Goal: Task Accomplishment & Management: Use online tool/utility

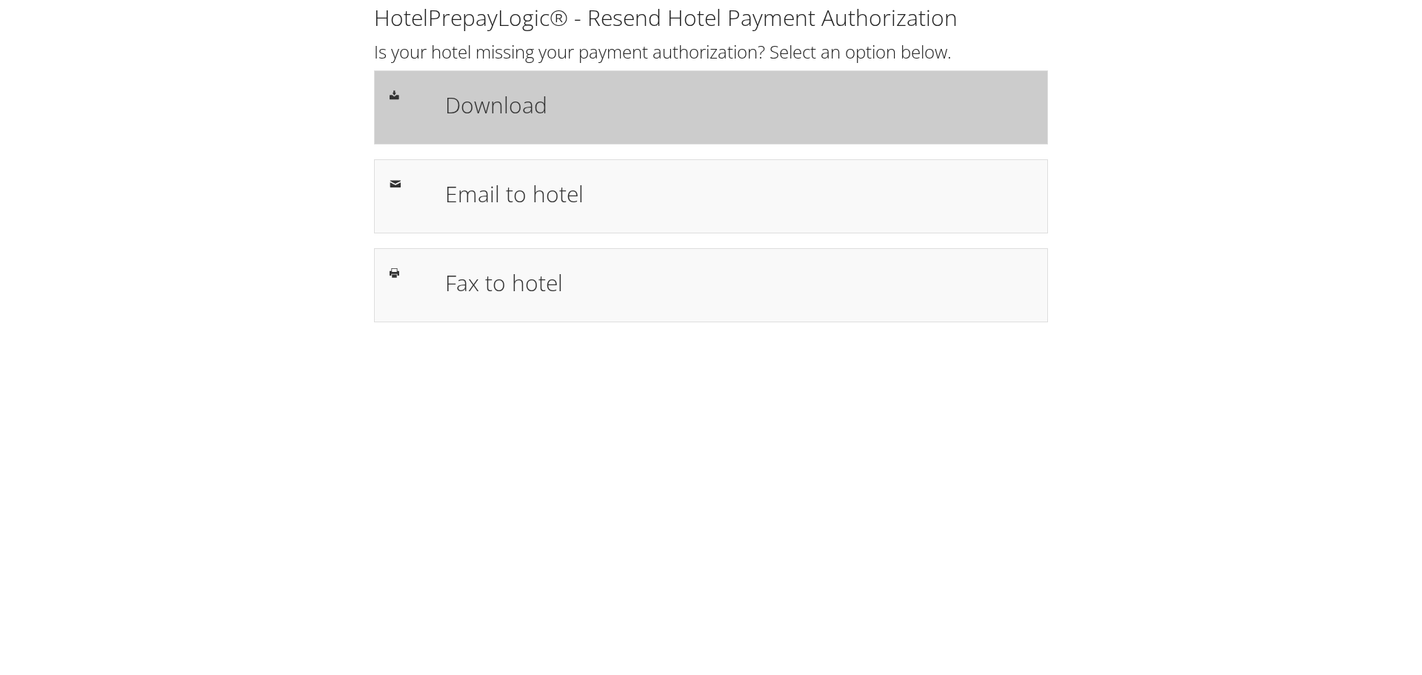
click at [479, 98] on h1 "Download" at bounding box center [738, 104] width 587 height 33
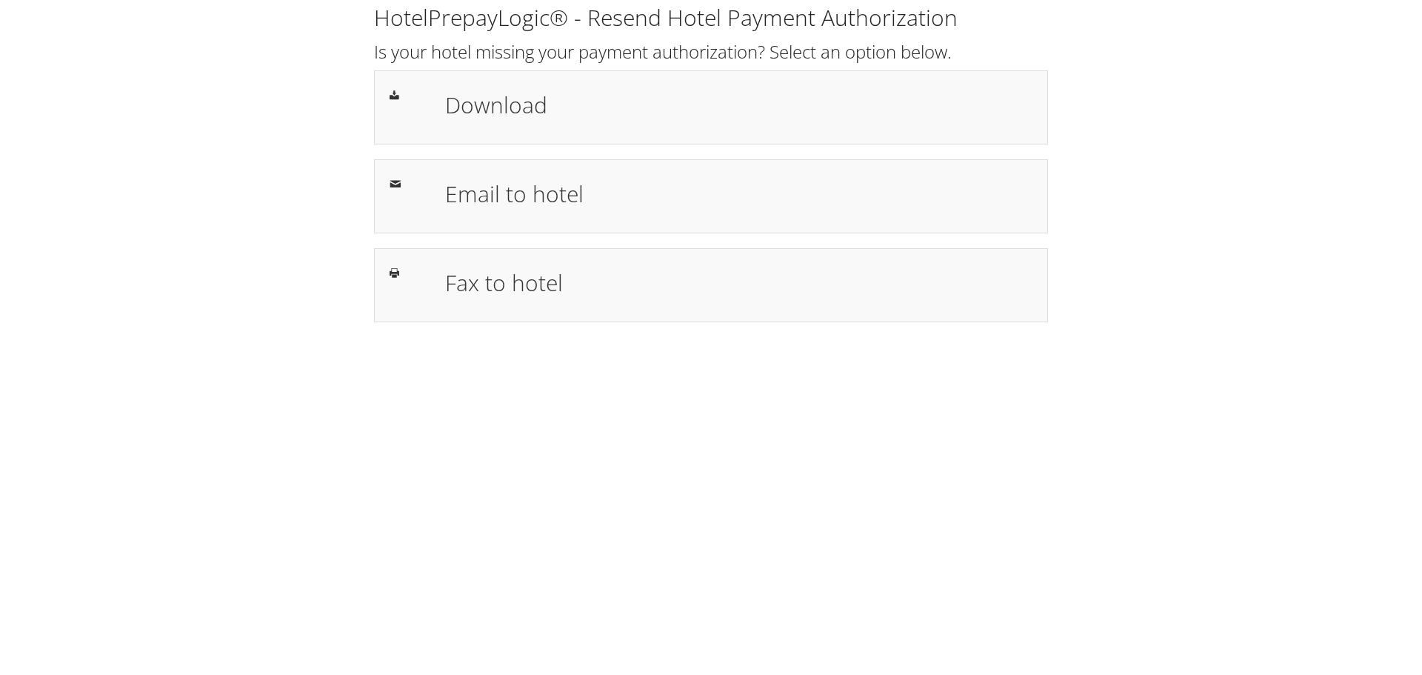
click at [459, 341] on div "HotelPrepayLogic® - Resend Hotel Payment Authorization Is your hotel missing yo…" at bounding box center [711, 337] width 1422 height 675
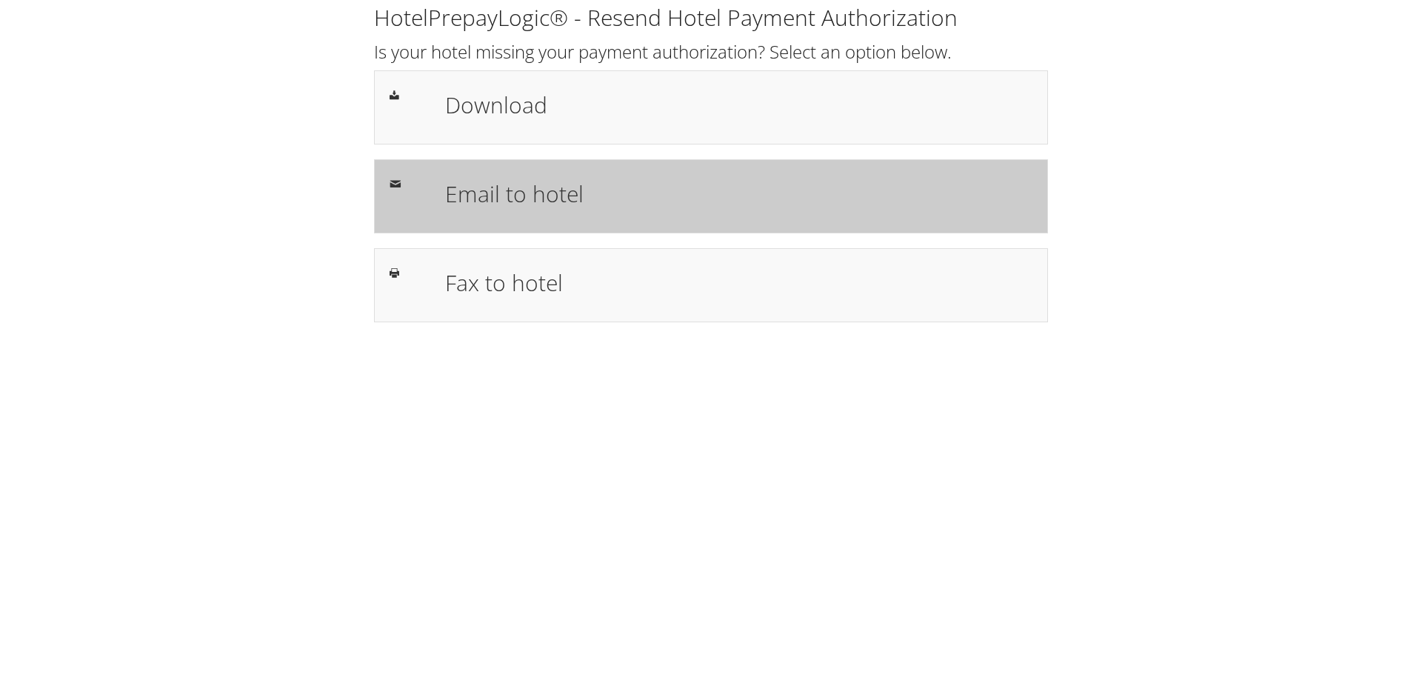
click at [527, 187] on h1 "Email to hotel" at bounding box center [738, 193] width 587 height 33
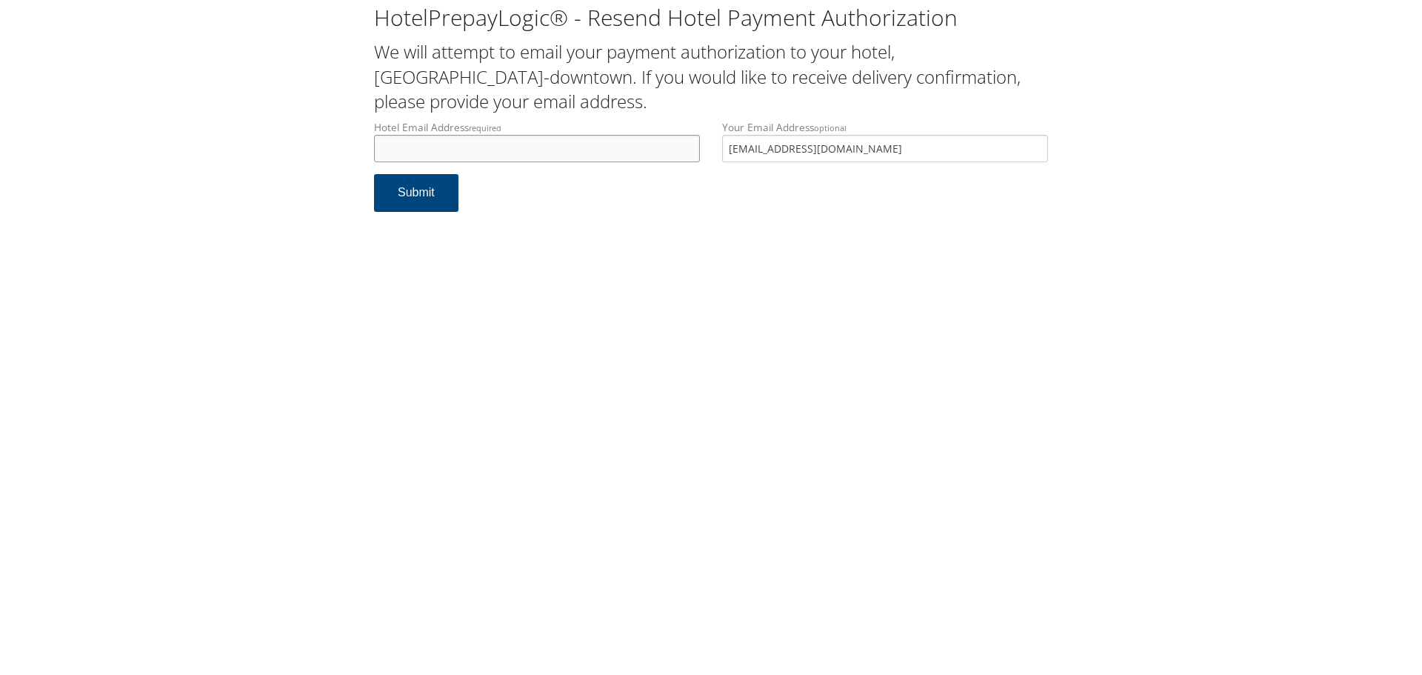
click at [526, 157] on input "Hotel Email Address required" at bounding box center [537, 148] width 326 height 27
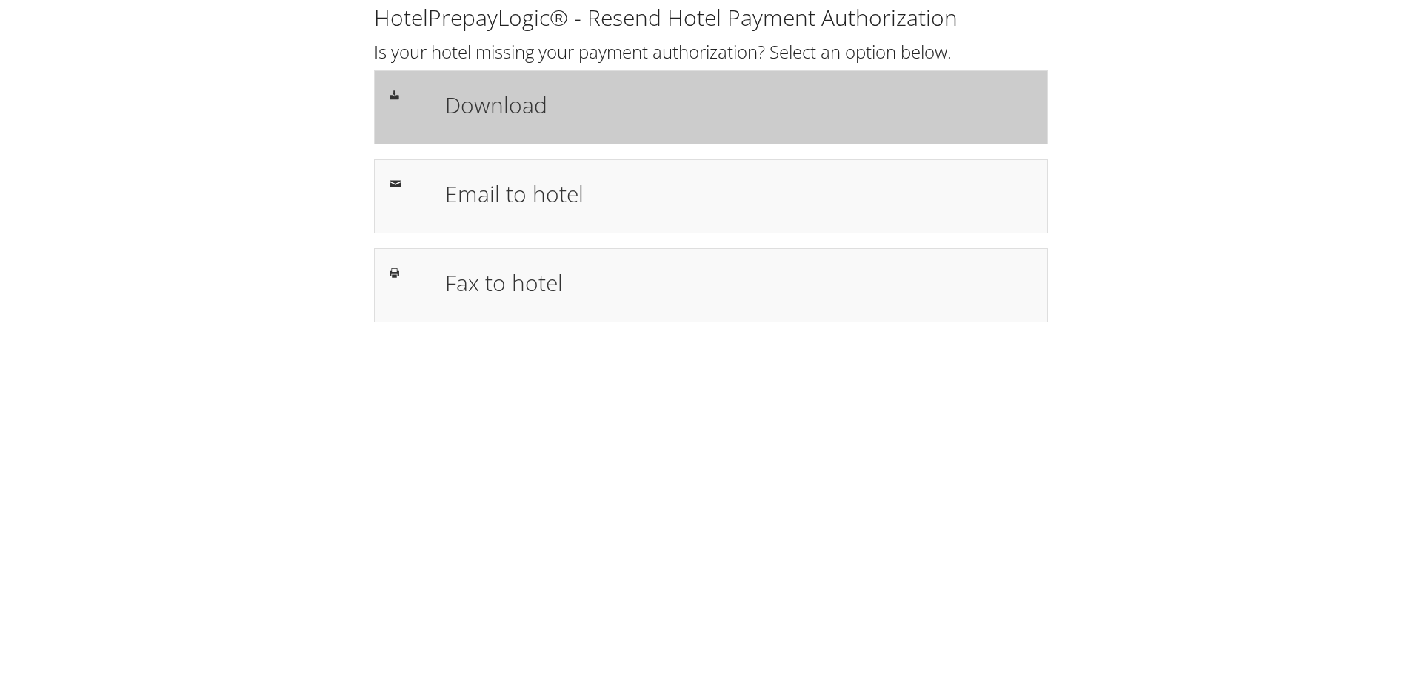
click at [620, 121] on div "Download" at bounding box center [738, 107] width 609 height 43
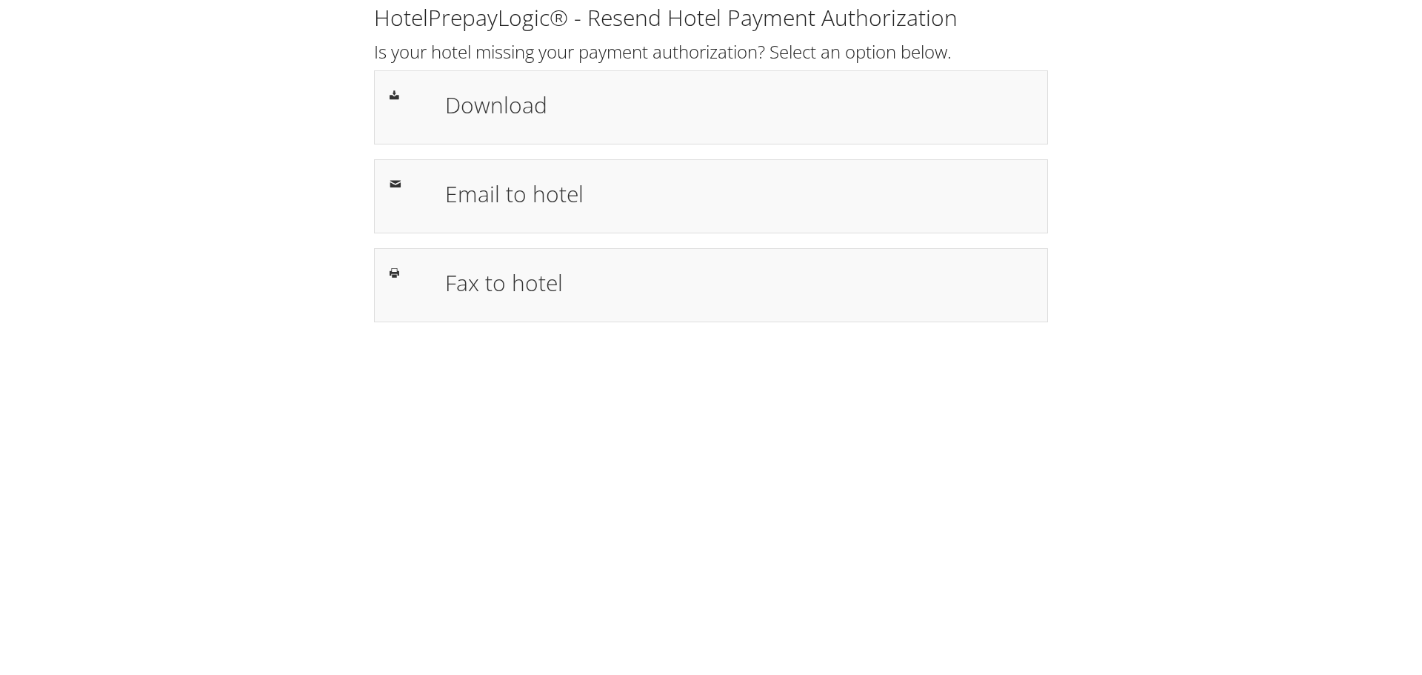
click at [1304, 170] on div "HotelPrepayLogic® - Resend Hotel Payment Authorization Is your hotel missing yo…" at bounding box center [711, 168] width 1392 height 337
click at [1051, 341] on div "HotelPrepayLogic® - Resend Hotel Payment Authorization Is your hotel missing yo…" at bounding box center [711, 337] width 1422 height 675
